Goal: Transaction & Acquisition: Purchase product/service

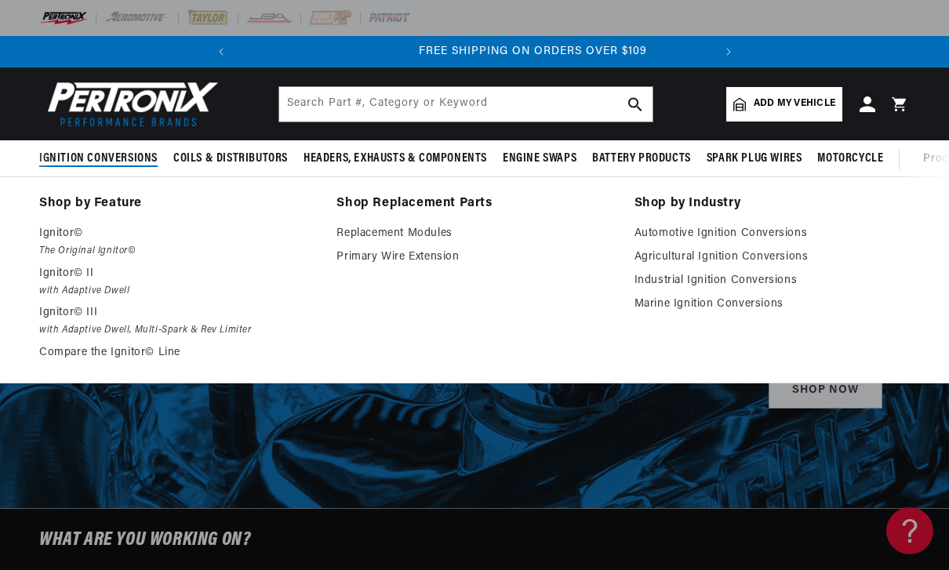
scroll to position [0, 475]
click at [103, 357] on link "Compare the Ignitor© Line" at bounding box center [176, 352] width 275 height 19
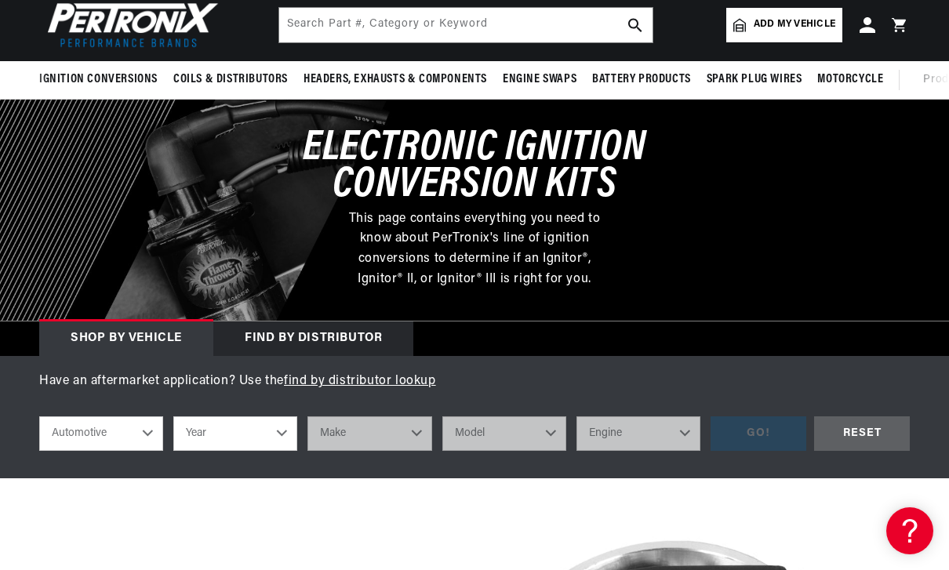
scroll to position [0, 475]
click at [140, 428] on select "Automotive Agricultural Industrial Marine Motorcycle" at bounding box center [101, 433] width 124 height 34
click at [282, 430] on select "Year 2026 2025 2024 2023 2022 2021 2020 2019 2018 2017 2016 2015 2014 2013 2012…" at bounding box center [235, 433] width 124 height 34
select select "1956"
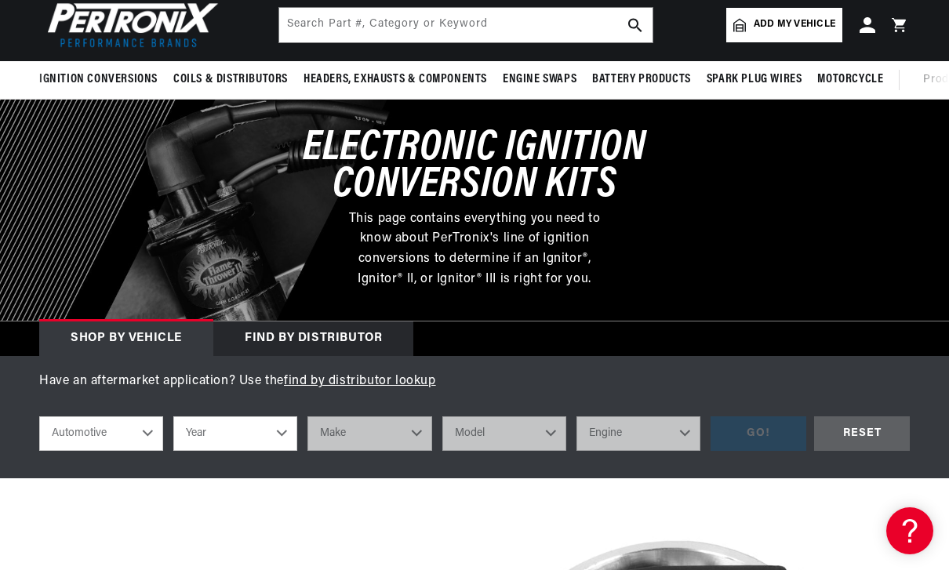
select select "1956"
click at [416, 428] on select "Make Alfa Romeo Aston Martin Buick Cadillac Chevrolet Chrysler Dodge Ford GMC H…" at bounding box center [369, 433] width 124 height 34
select select "Ford"
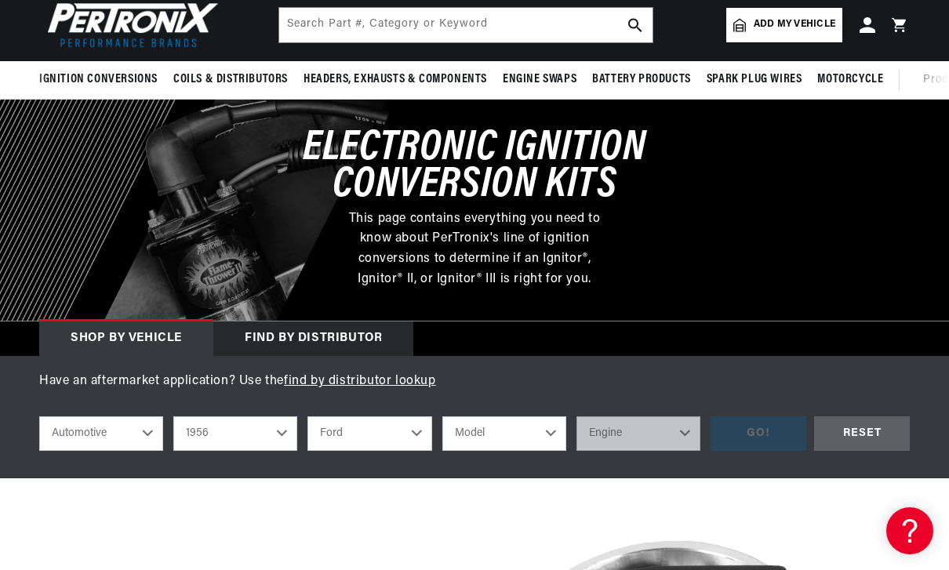
click at [549, 422] on select "Model Club Country Sedan Country Squire Courier Sedan Delivery Customline F-100…" at bounding box center [504, 433] width 124 height 34
select select "F-100"
click at [679, 431] on select "Engine 3.7L 4.4L 4.5L 4.8L" at bounding box center [638, 433] width 124 height 34
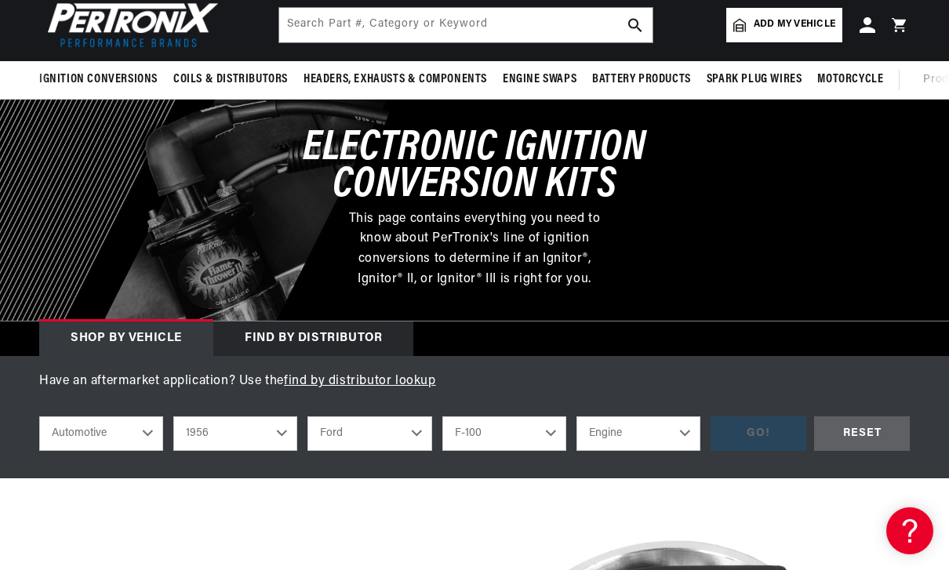
select select "4.5L"
click at [753, 426] on div "GO!" at bounding box center [758, 433] width 96 height 35
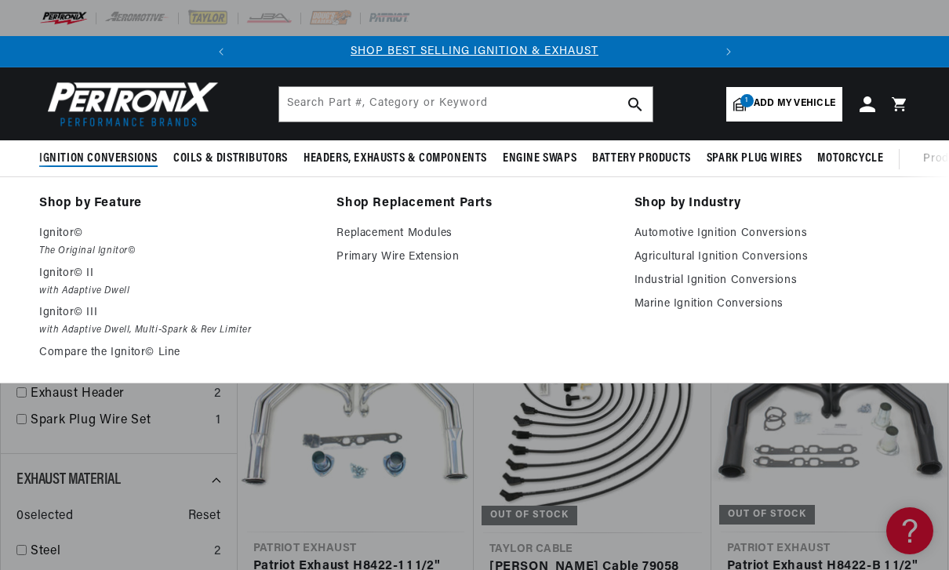
click at [726, 230] on link "Automotive Ignition Conversions" at bounding box center [771, 233] width 275 height 19
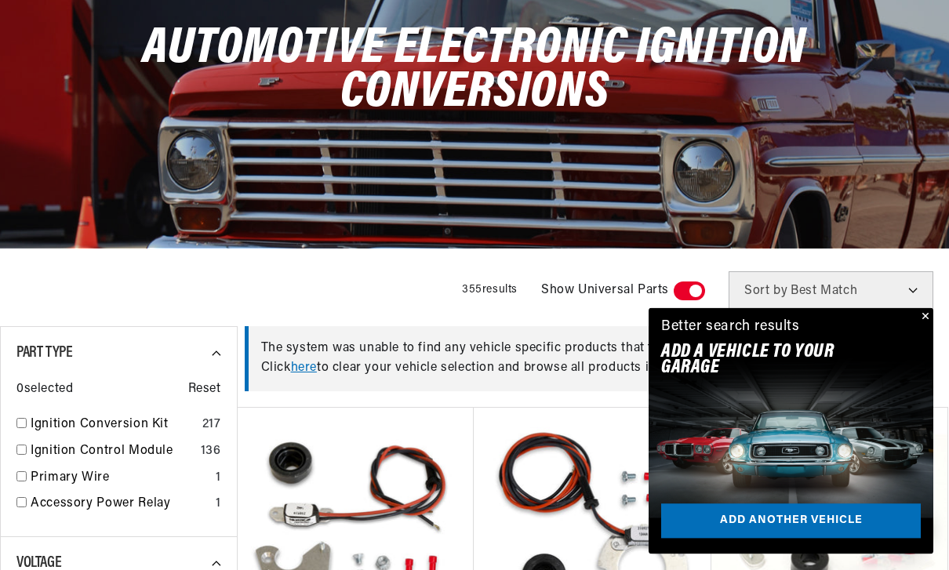
scroll to position [192, 0]
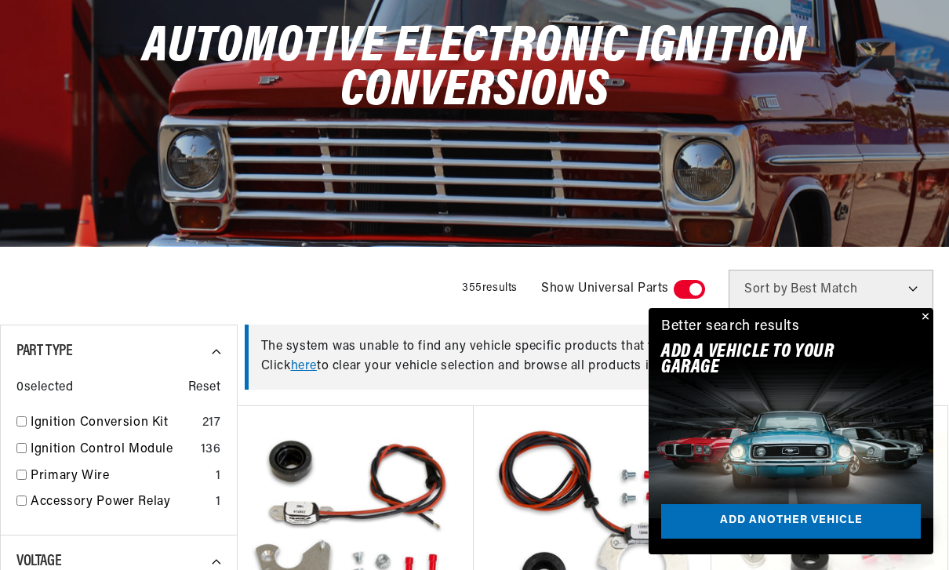
click at [929, 327] on button "Close" at bounding box center [923, 317] width 19 height 19
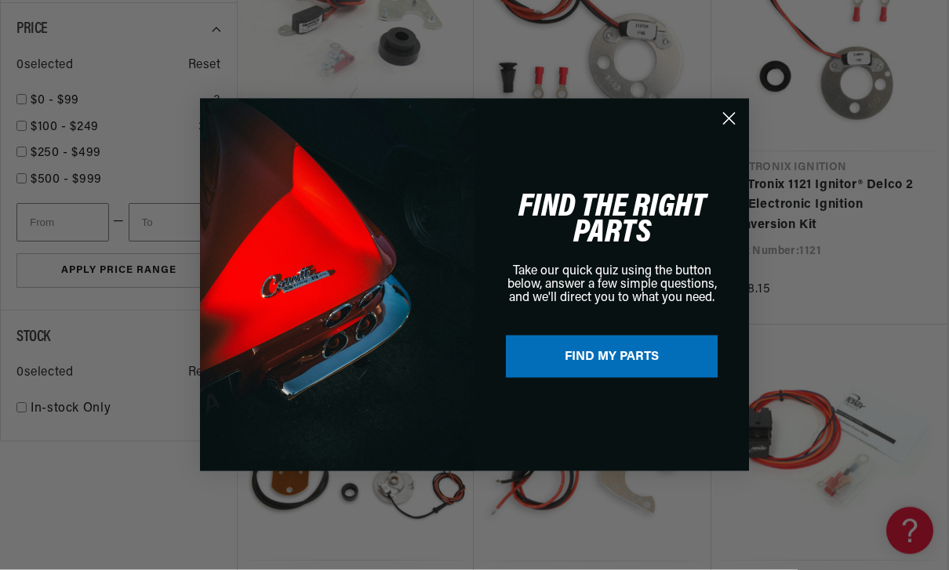
scroll to position [1092, 0]
click at [729, 132] on circle "Close dialog" at bounding box center [729, 119] width 26 height 26
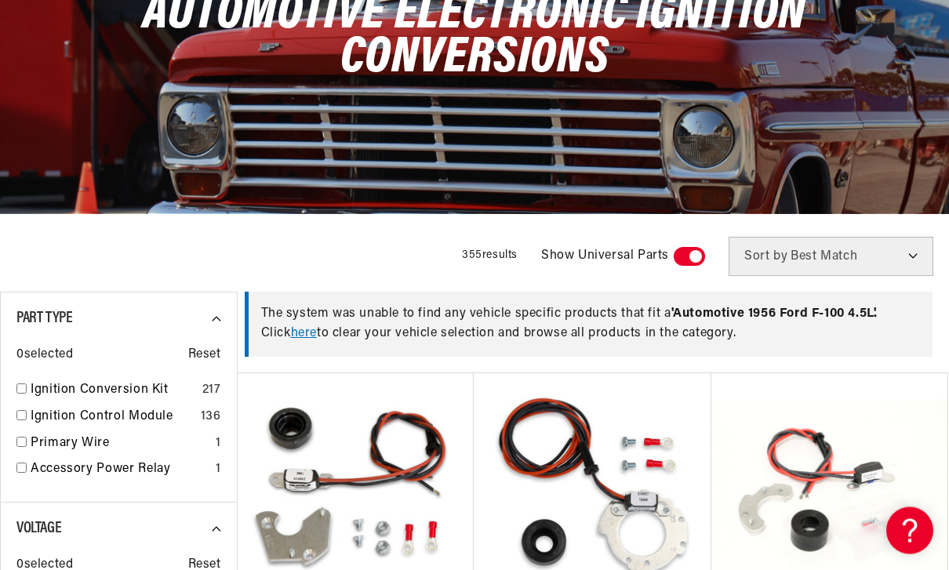
scroll to position [0, 0]
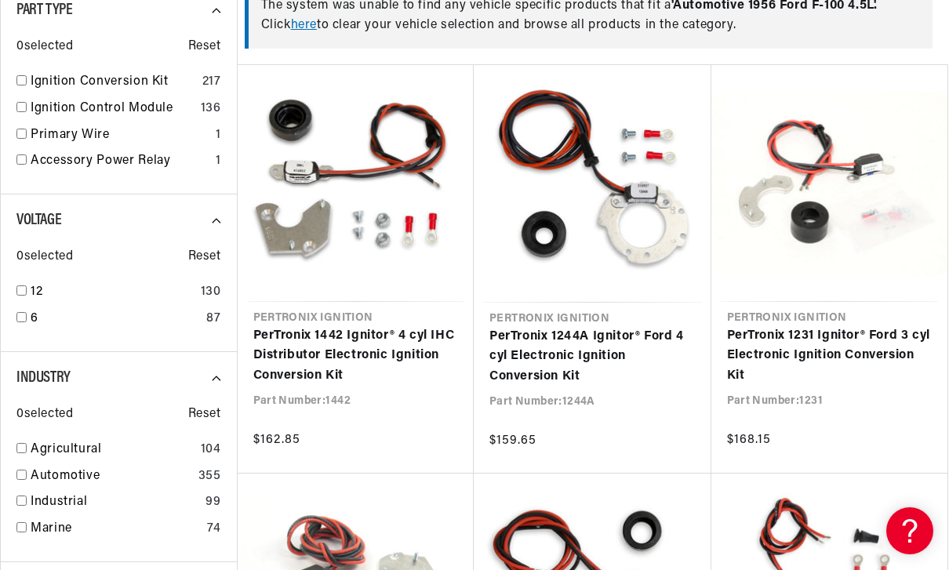
click at [37, 474] on link "Automotive" at bounding box center [112, 476] width 162 height 20
click at [17, 474] on input "checkbox" at bounding box center [21, 475] width 10 height 10
checkbox input "false"
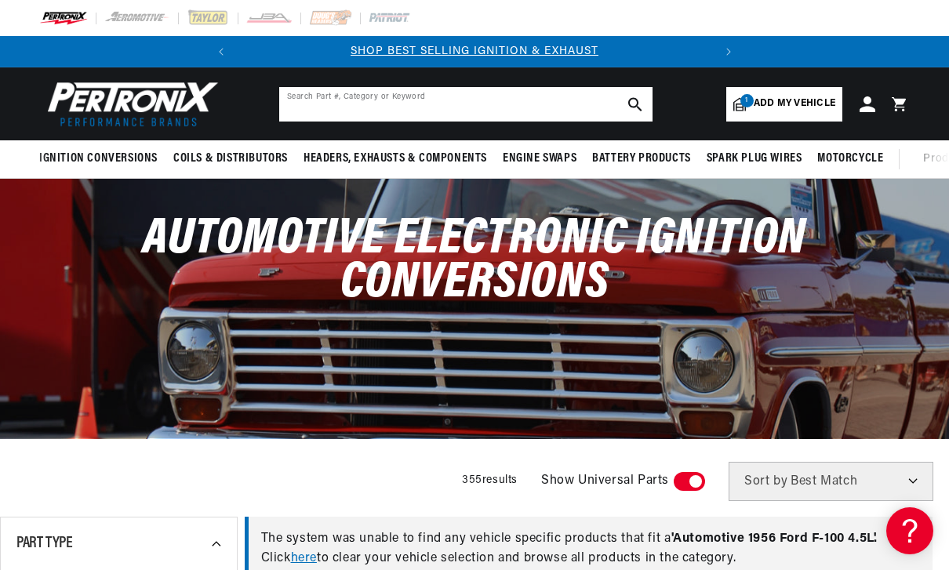
click at [574, 98] on input "text" at bounding box center [465, 104] width 373 height 34
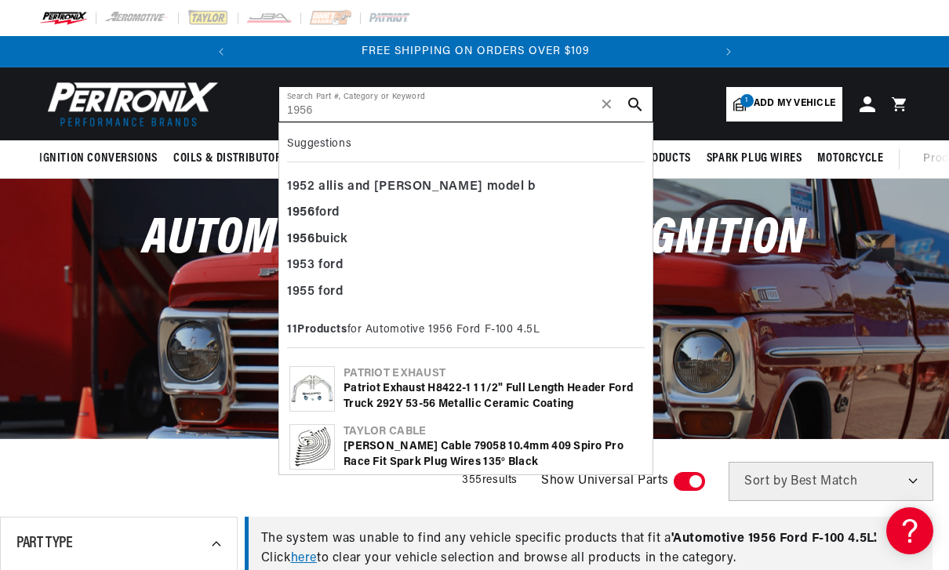
type input "1956"
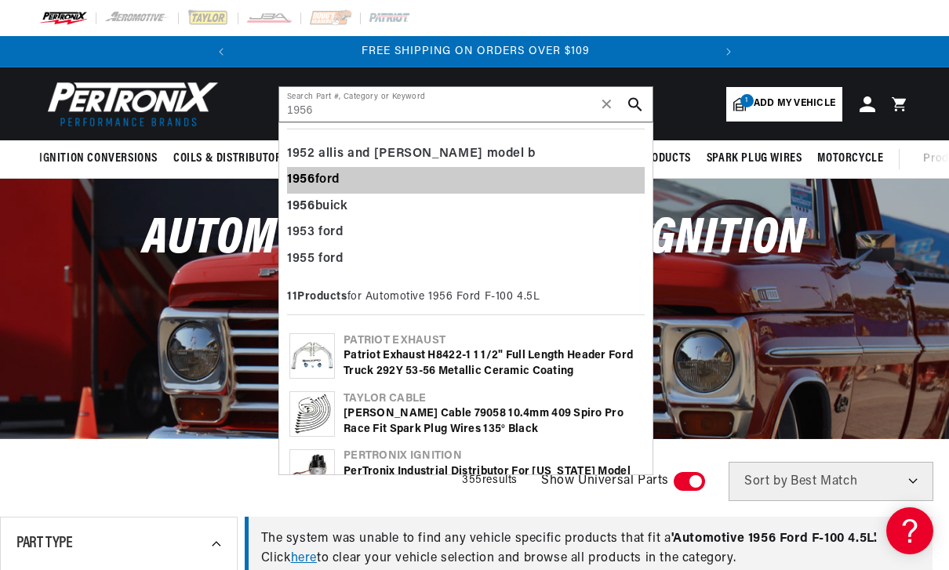
click at [331, 178] on div "1956 ford" at bounding box center [466, 180] width 358 height 27
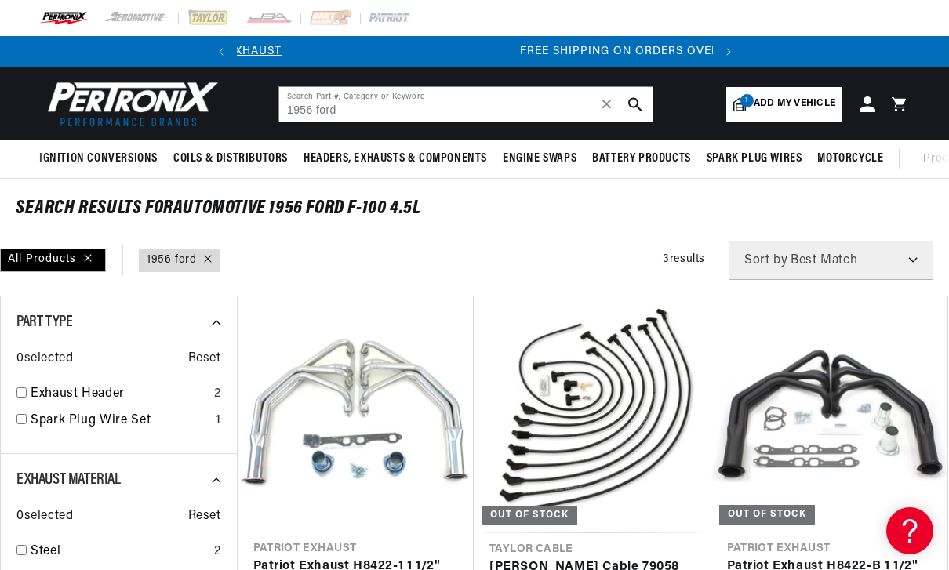
scroll to position [0, 475]
click at [799, 105] on span "Add my vehicle" at bounding box center [794, 103] width 82 height 15
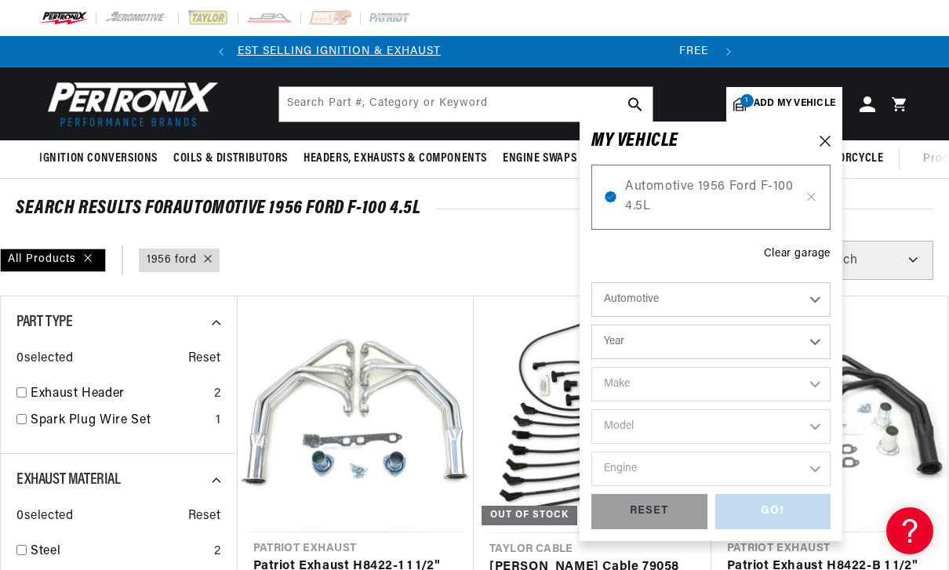
scroll to position [0, 0]
click at [797, 251] on div "Clear garage" at bounding box center [797, 253] width 67 height 17
type input "1956 ford"
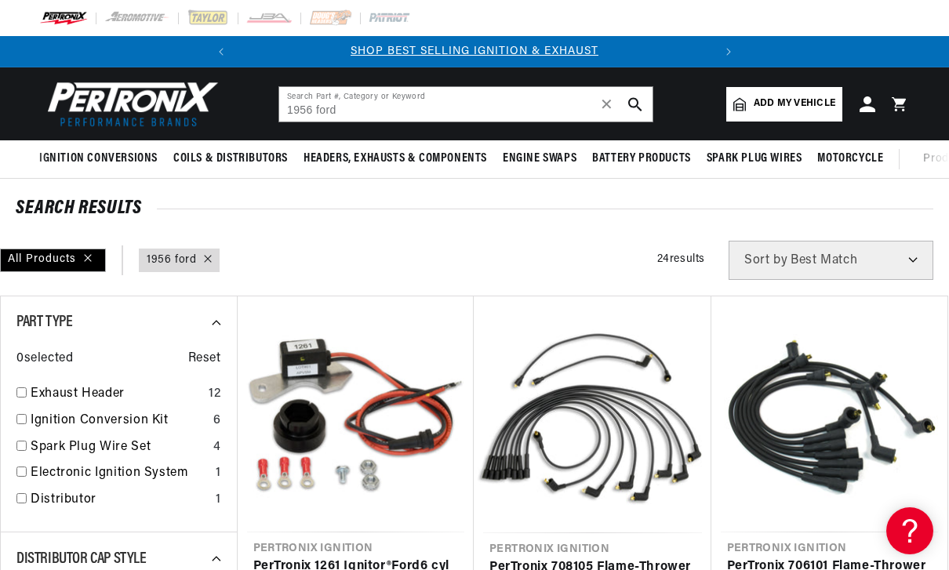
click at [808, 109] on span "Add my vehicle" at bounding box center [794, 103] width 82 height 15
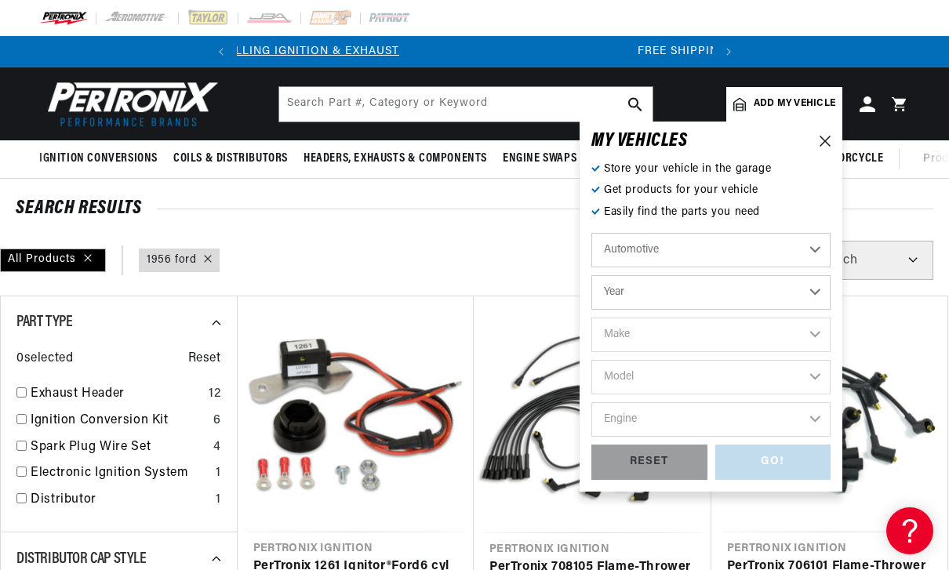
click at [790, 293] on select "Year 2026 2025 2024 2023 2022 2021 2020 2019 2018 2017 2016 2015 2014 2013 2012…" at bounding box center [710, 292] width 239 height 34
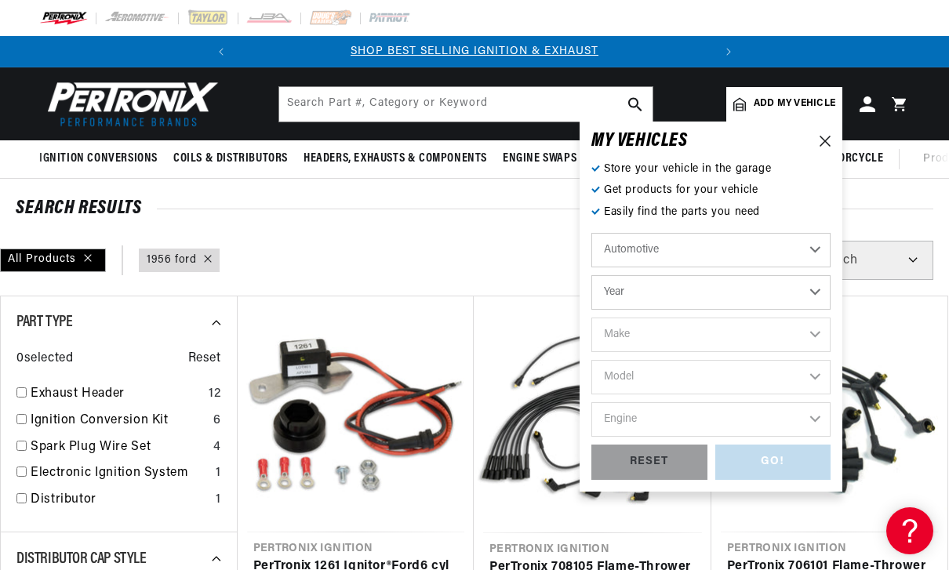
select select "1956"
click at [788, 335] on select "Make Alfa Romeo Aston Martin Buick Cadillac Chevrolet Chrysler Dodge Ford GMC H…" at bounding box center [710, 335] width 239 height 34
select select "Ford"
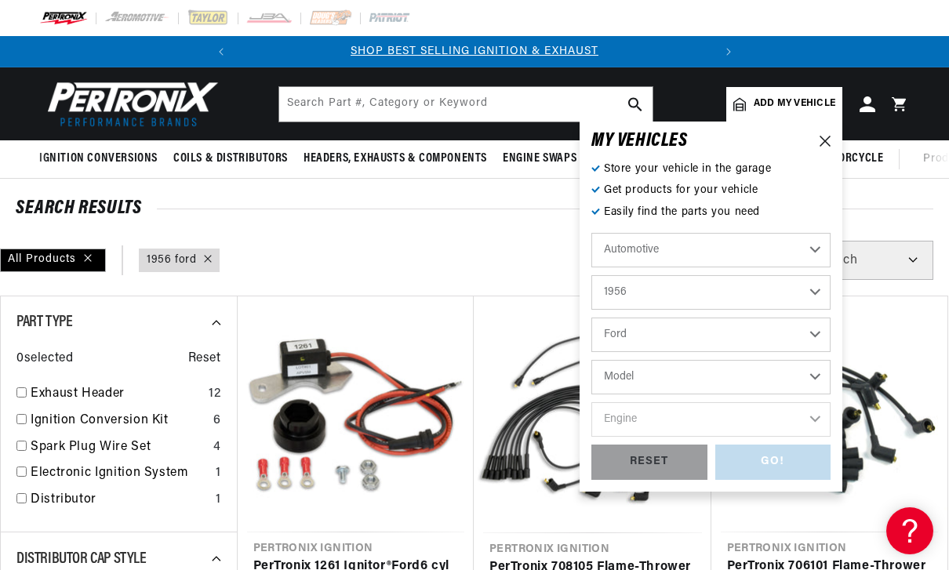
click at [798, 374] on select "Model Club Country Sedan Country Squire Courier Sedan Delivery Customline F-100…" at bounding box center [710, 377] width 239 height 34
select select "F-100"
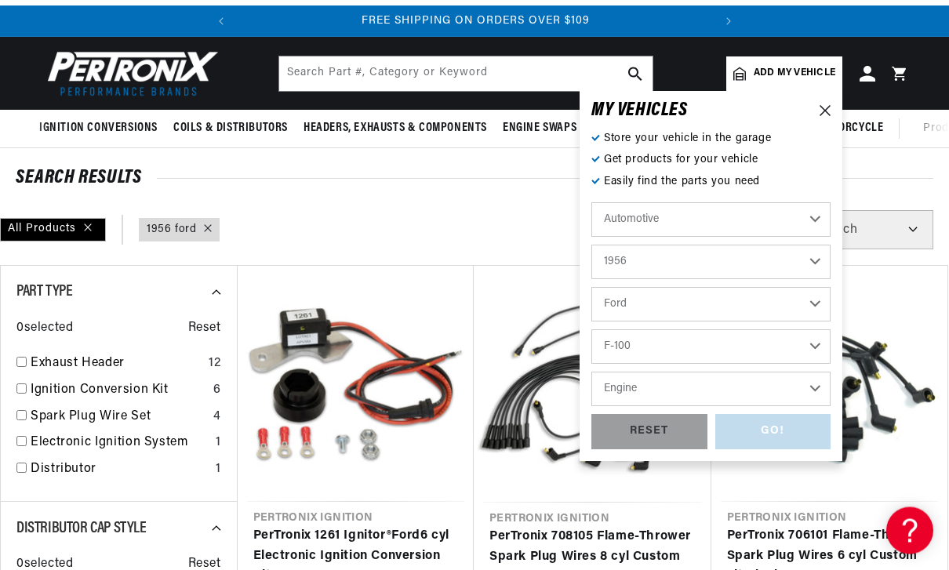
scroll to position [31, 0]
click at [794, 386] on select "Engine 3.7L 4.4L 4.5L 4.8L" at bounding box center [710, 389] width 239 height 34
select select "4.4L"
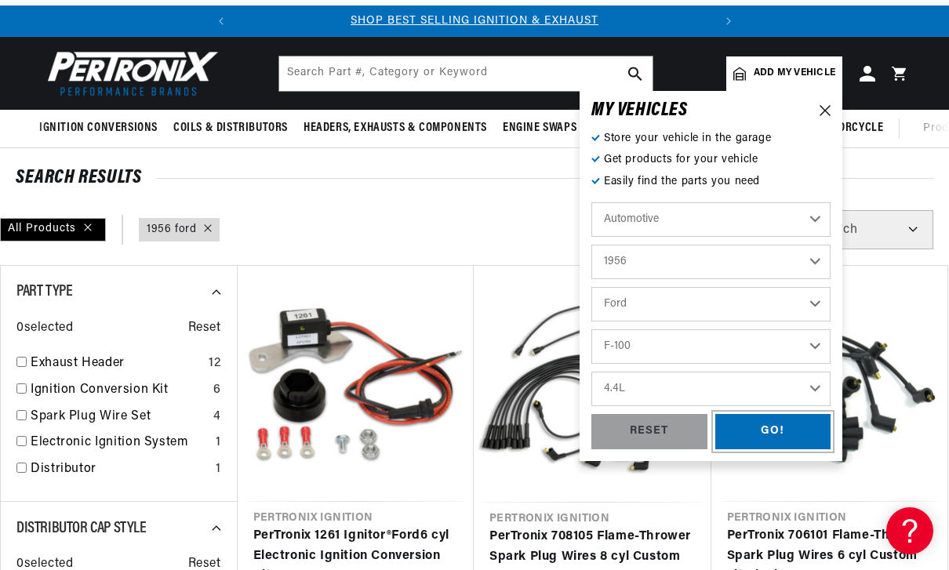
click at [789, 419] on div "GO!" at bounding box center [773, 431] width 116 height 35
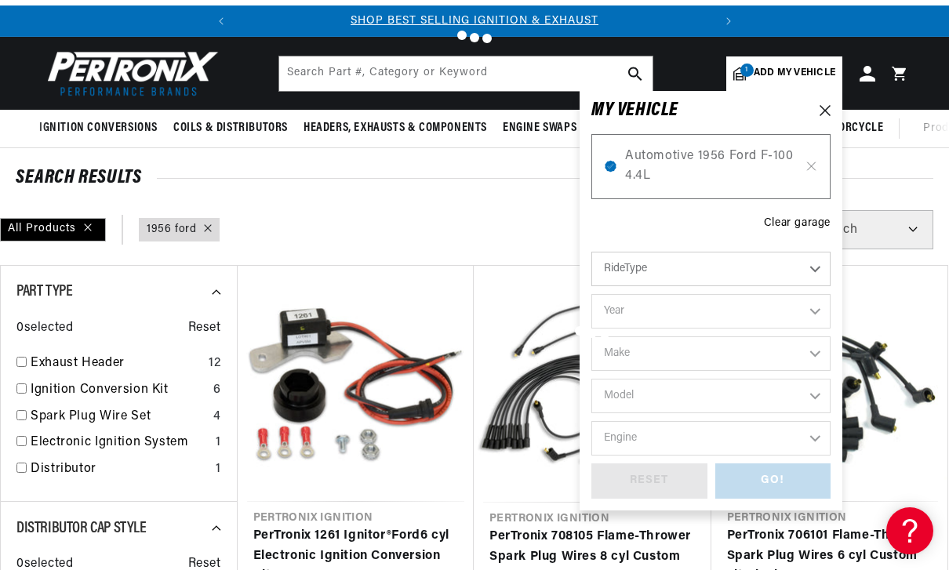
type input "1956 ford"
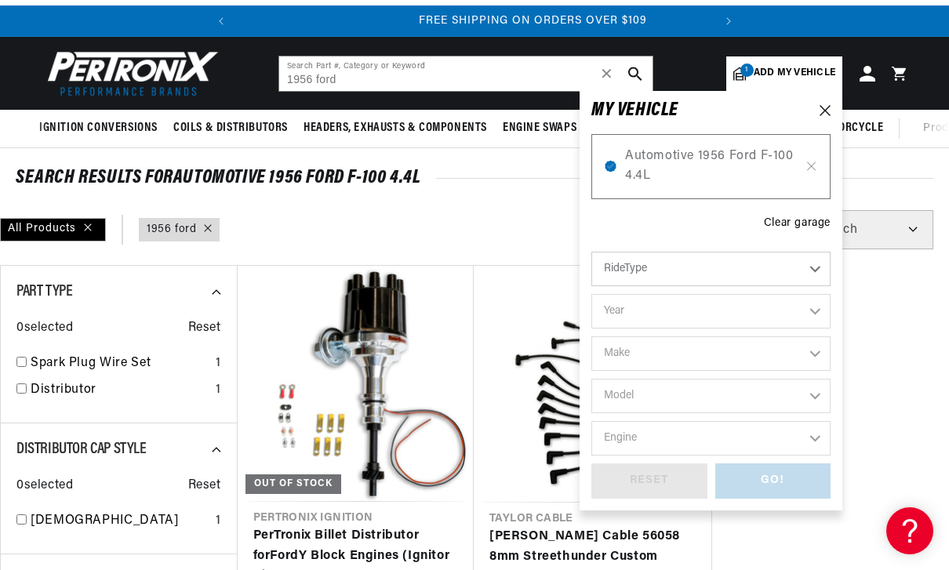
scroll to position [0, 475]
click at [489, 527] on link "Taylor Cable 56058 8mm Streethunder Custom Spark Plug Wires Ford SB ovc 135 deg…" at bounding box center [592, 557] width 206 height 60
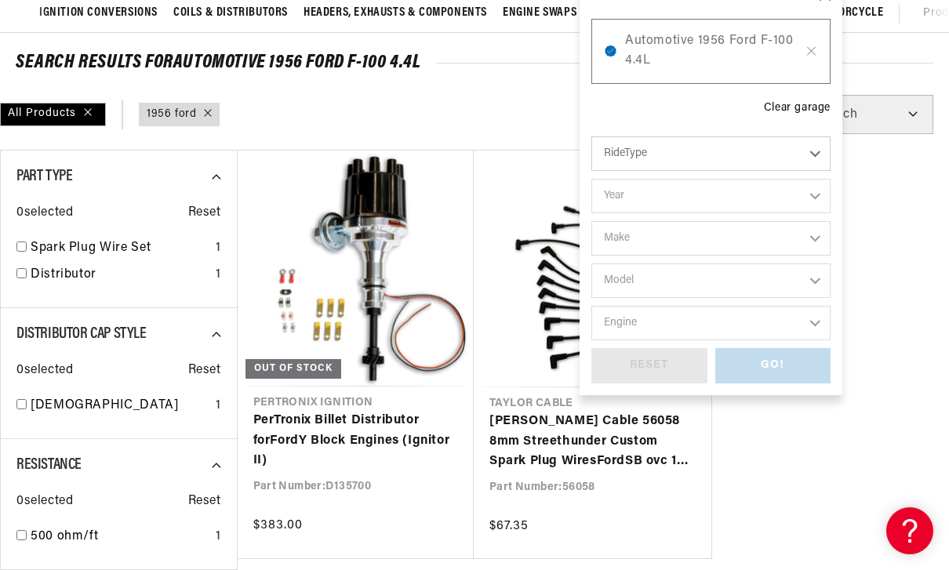
scroll to position [169, 0]
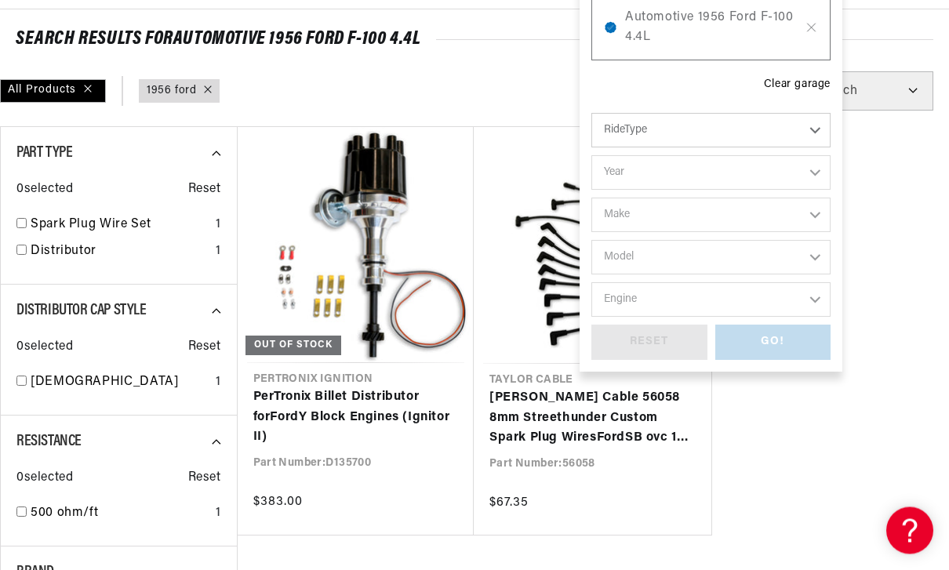
click at [836, 466] on ul "Out of stock Pertronix Ignition PerTronix Billet Distributor for Ford Y Block E…" at bounding box center [593, 331] width 712 height 409
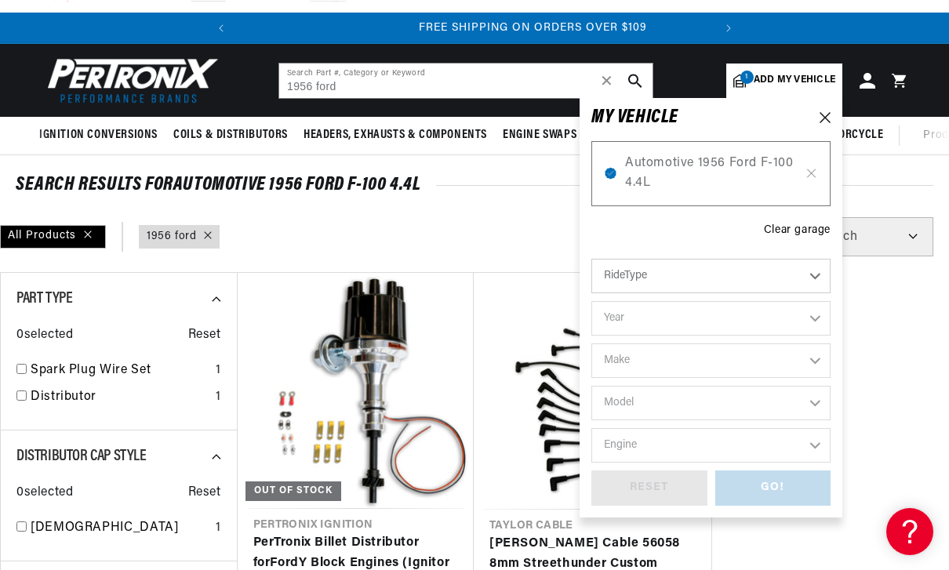
scroll to position [0, 475]
click at [798, 230] on div "Clear garage" at bounding box center [797, 229] width 67 height 17
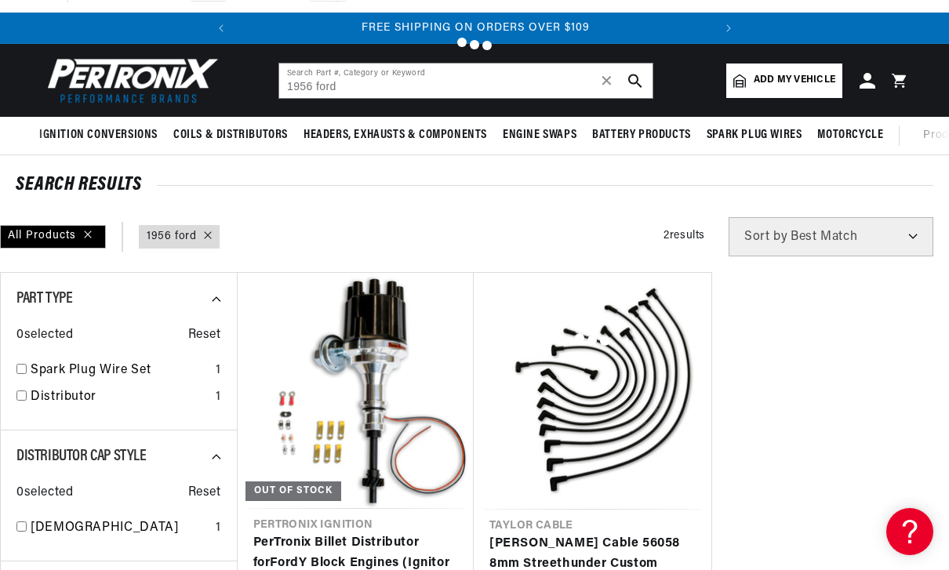
scroll to position [24, 0]
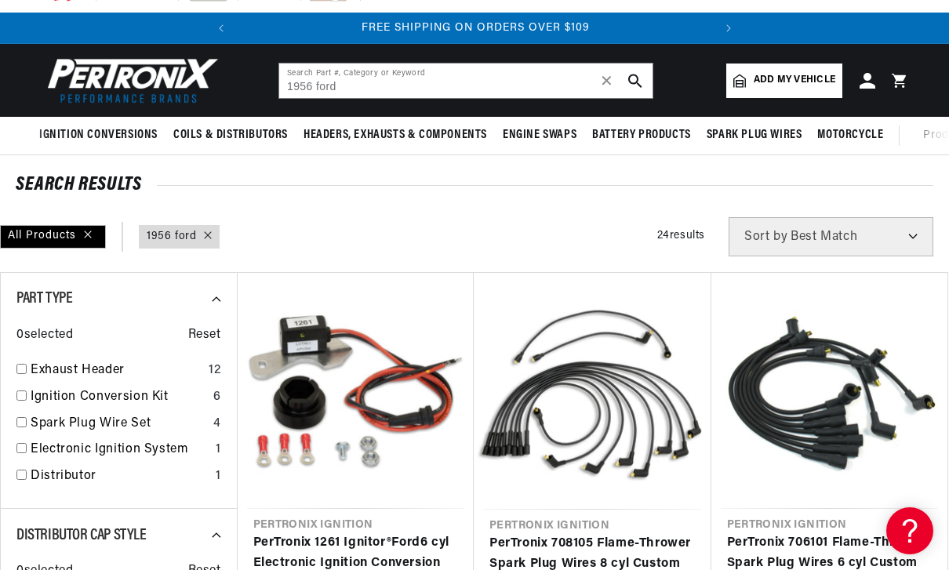
click at [795, 89] on link "Add my vehicle" at bounding box center [784, 81] width 116 height 34
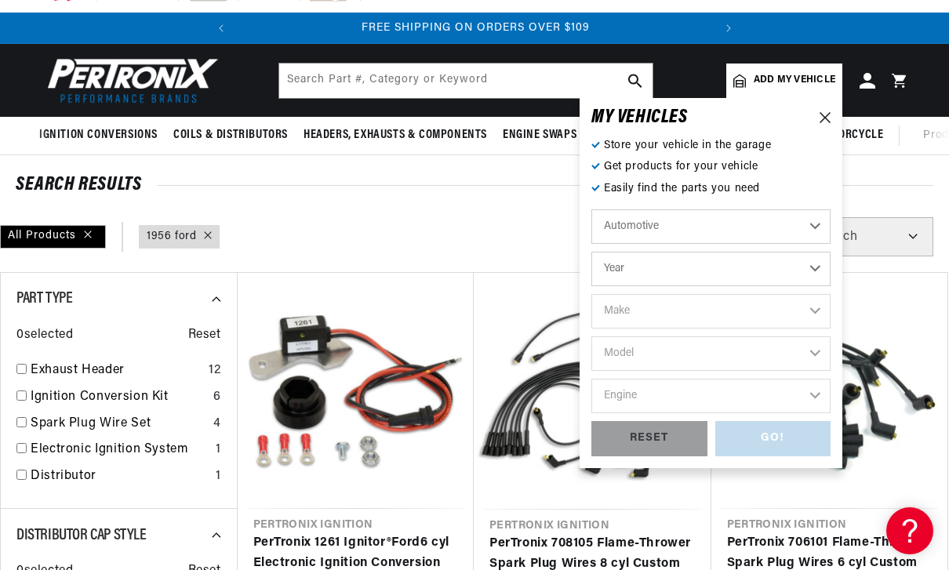
click at [794, 269] on select "Year 2026 2025 2024 2023 2022 2021 2020 2019 2018 2017 2016 2015 2014 2013 2012…" at bounding box center [710, 269] width 239 height 34
select select "1956"
click at [798, 305] on select "Make Alfa Romeo Aston Martin Buick Cadillac Chevrolet Chrysler Dodge Ford GMC H…" at bounding box center [710, 311] width 239 height 34
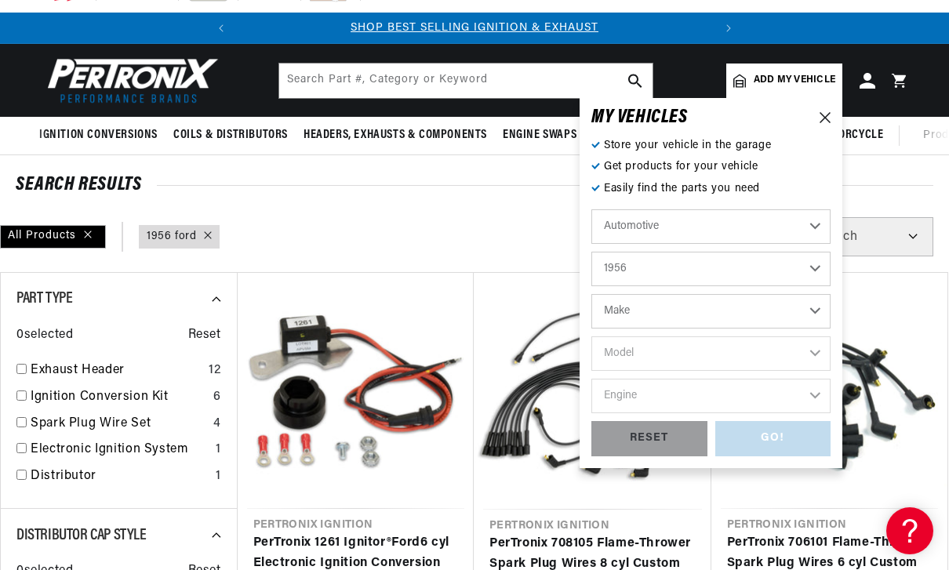
select select "Ford"
click at [796, 351] on select "Model Club Country Sedan Country Squire Courier Sedan Delivery Customline F-100…" at bounding box center [710, 353] width 239 height 34
select select "F-100"
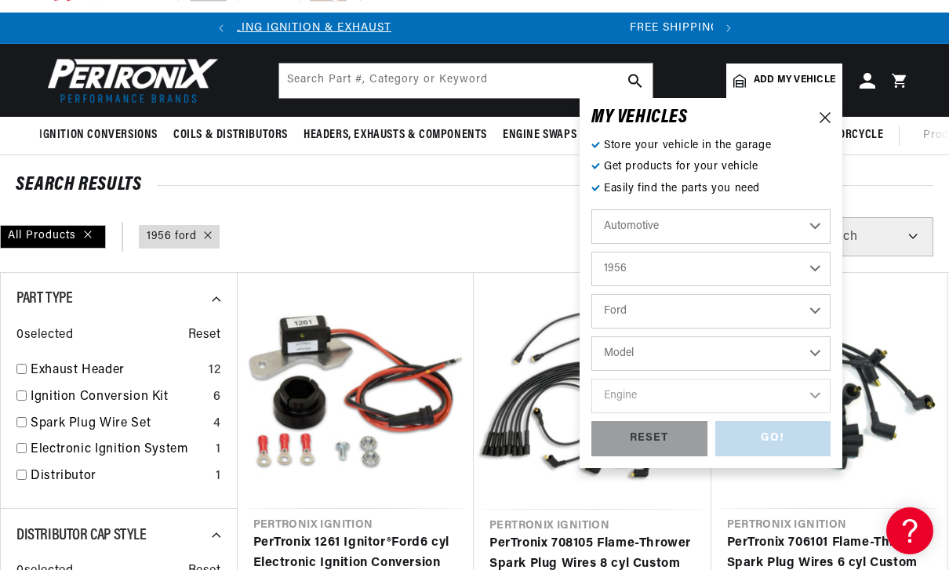
select select "F-100"
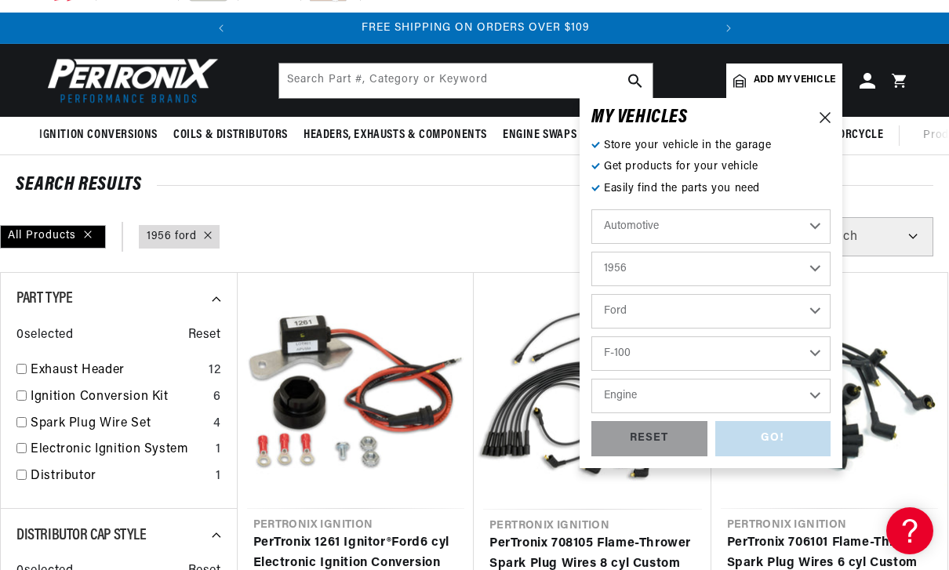
click at [791, 392] on select "Engine 3.7L 4.4L 4.5L 4.8L" at bounding box center [710, 396] width 239 height 34
select select "3.7L"
click at [779, 436] on div "GO!" at bounding box center [773, 438] width 116 height 35
type input "1956 ford"
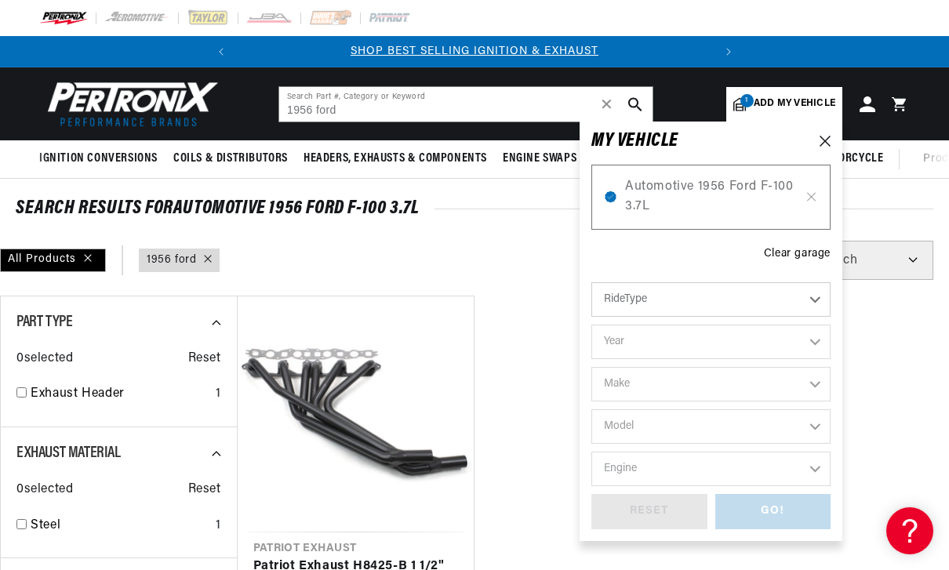
click at [773, 180] on span "Automotive 1956 Ford F-100 3.7L" at bounding box center [711, 197] width 172 height 40
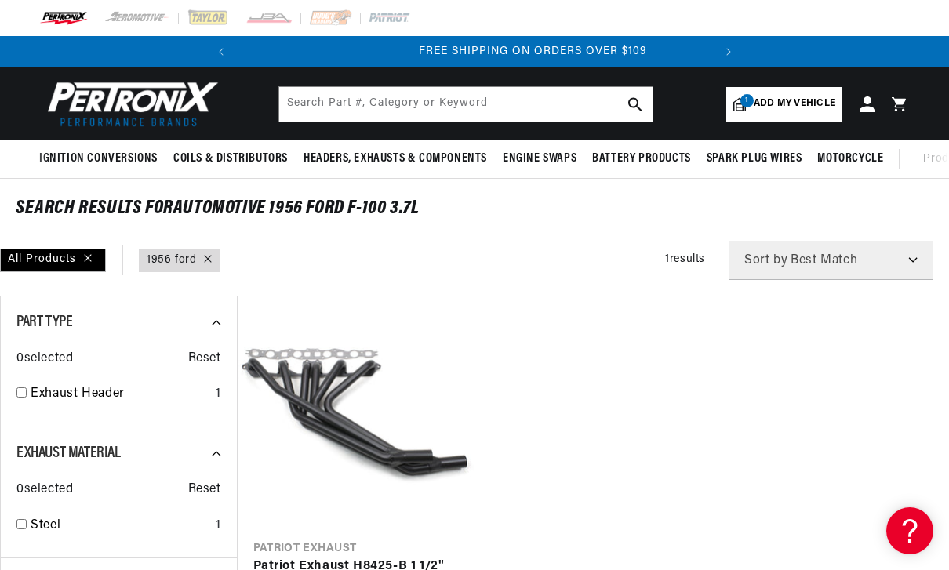
scroll to position [0, 475]
click at [817, 108] on span "Add my vehicle" at bounding box center [794, 103] width 82 height 15
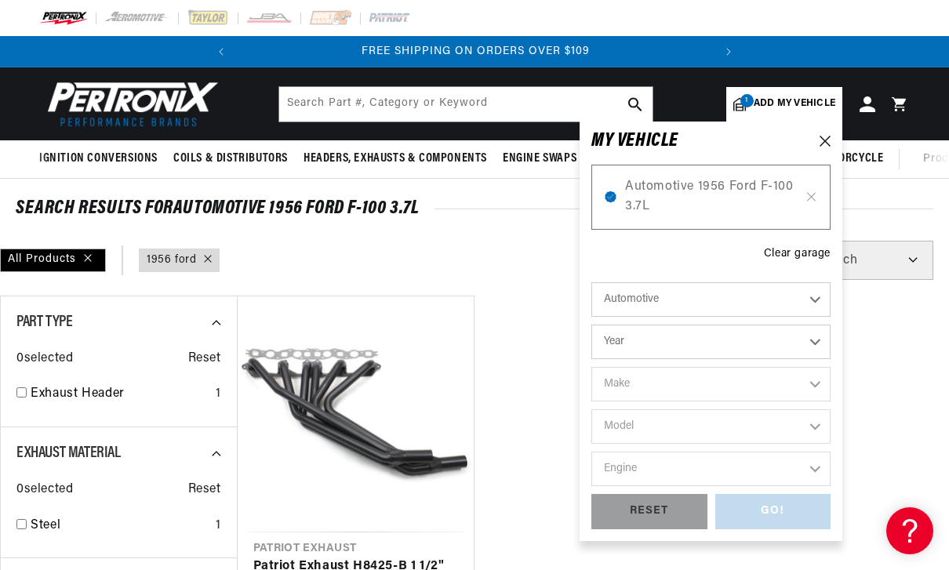
click at [798, 255] on div "Clear garage" at bounding box center [797, 253] width 67 height 17
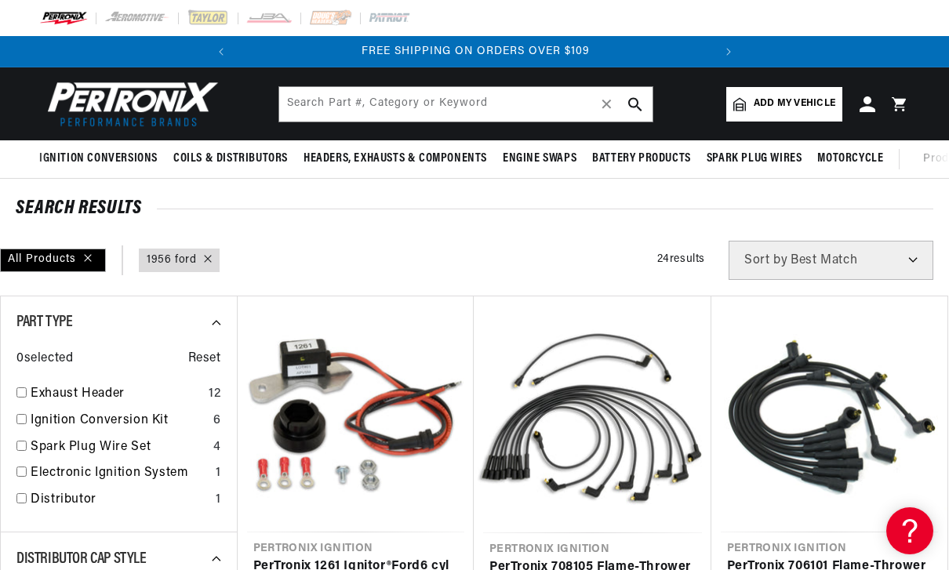
type input "1956 ford"
click at [824, 103] on span "Add my vehicle" at bounding box center [794, 103] width 82 height 15
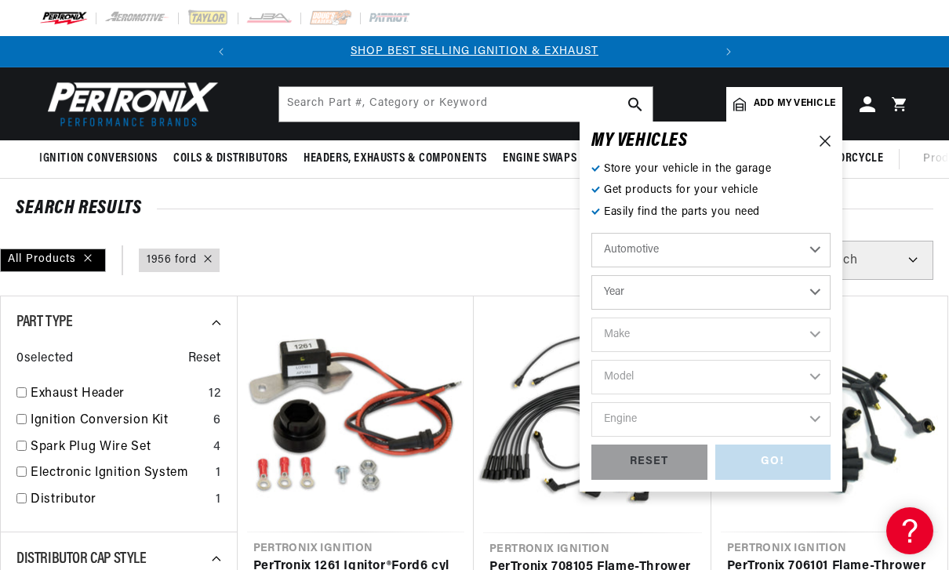
click at [806, 246] on select "Automotive Agricultural Industrial Marine Motorcycle" at bounding box center [710, 250] width 239 height 34
click at [815, 289] on select "Year 2026 2025 2024 2023 2022 2021 2020 2019 2018 2017 2016 2015 2014 2013 2012…" at bounding box center [710, 292] width 239 height 34
select select "1956"
click at [793, 334] on select "Make Alfa Romeo Aston Martin Buick Cadillac Chevrolet Chrysler Dodge Ford GMC H…" at bounding box center [710, 335] width 239 height 34
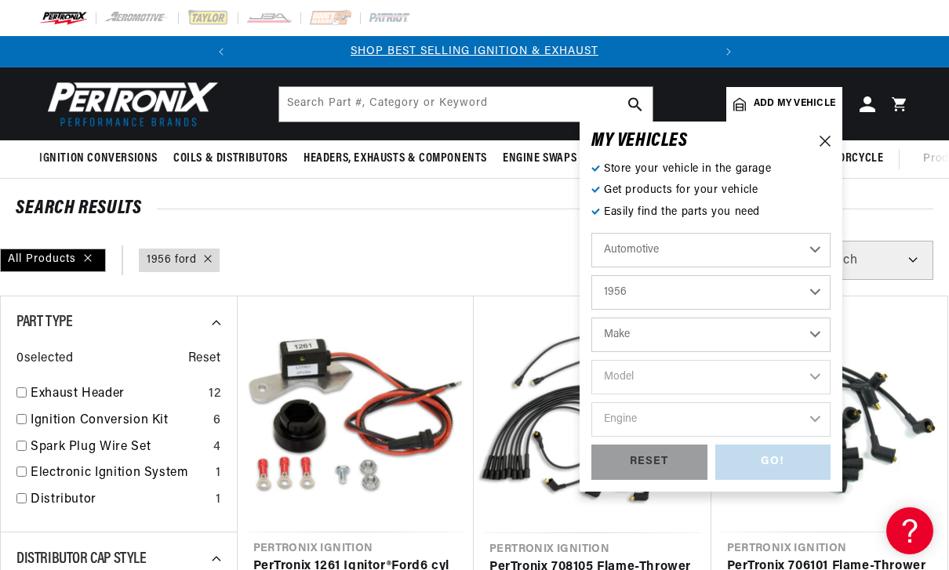
select select "Ford"
click at [790, 372] on select "Model Club Country Sedan Country Squire Courier Sedan Delivery Customline F-100…" at bounding box center [710, 377] width 239 height 34
select select "F-100"
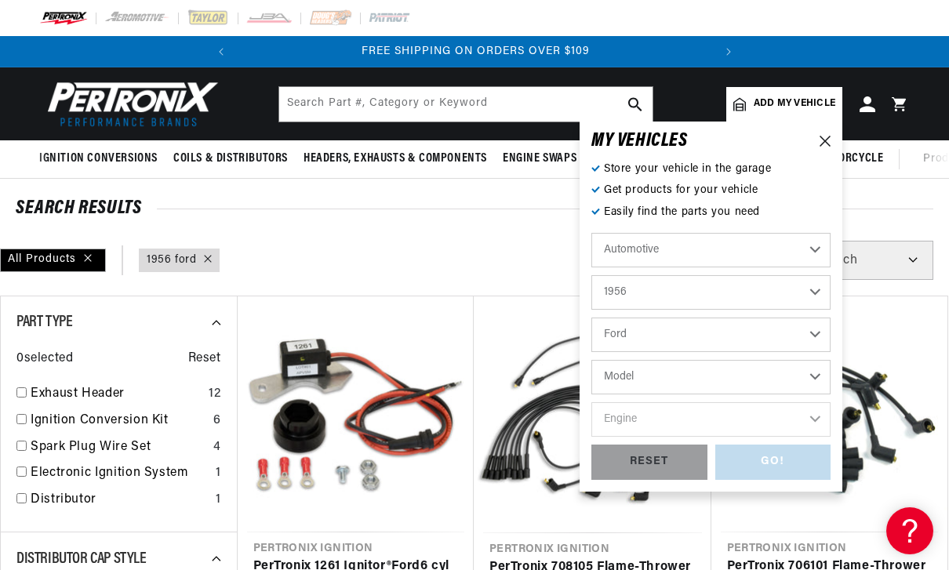
select select "F-100"
click at [798, 420] on select "Engine 3.7L 4.4L 4.5L 4.8L" at bounding box center [710, 419] width 239 height 34
select select "4.8L"
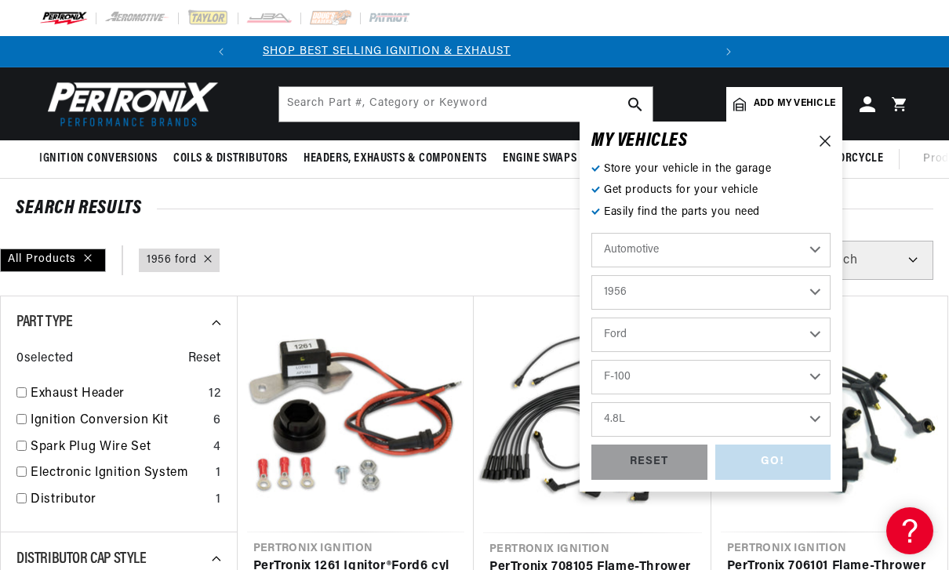
scroll to position [0, 0]
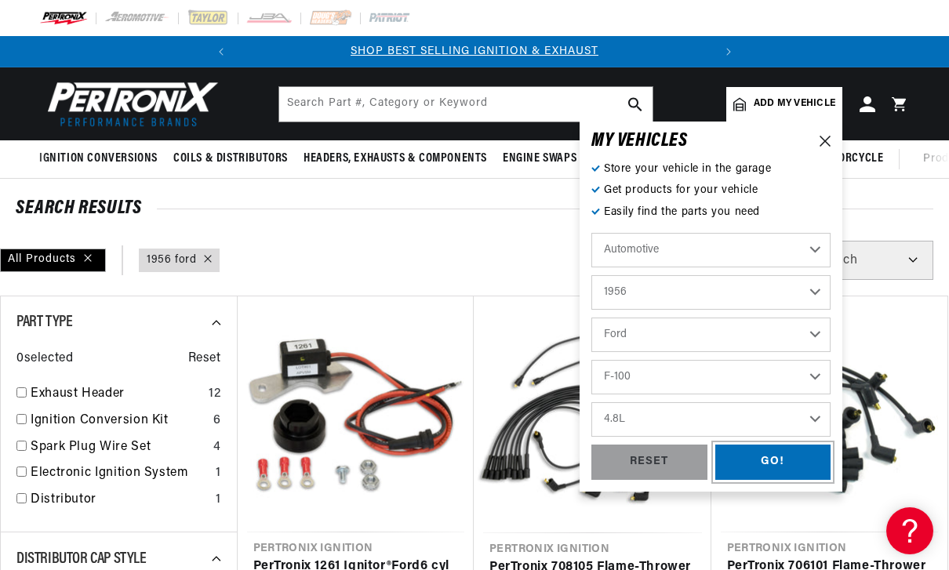
click at [781, 456] on div "GO!" at bounding box center [773, 462] width 116 height 35
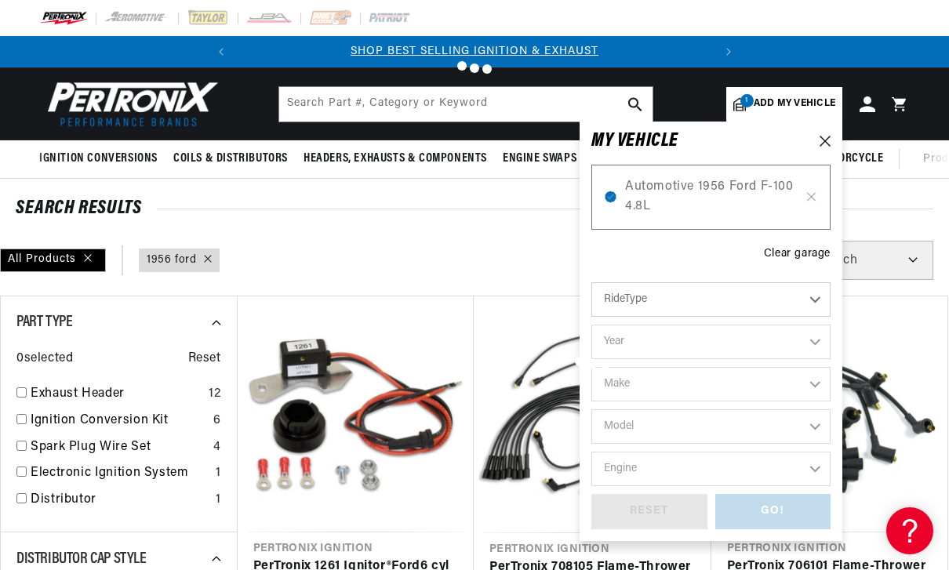
type input "1956 ford"
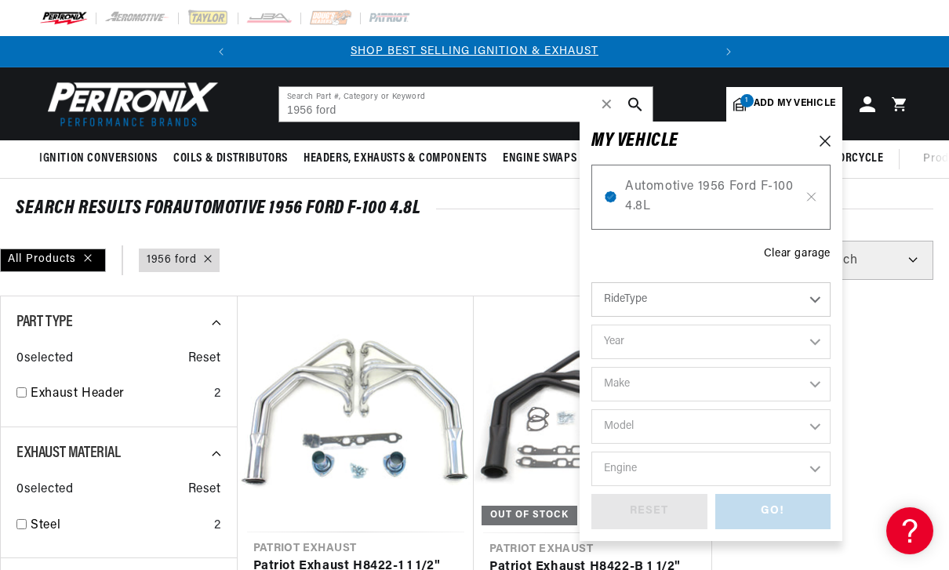
click at [829, 137] on icon at bounding box center [824, 141] width 11 height 11
